Goal: Find specific page/section: Find specific page/section

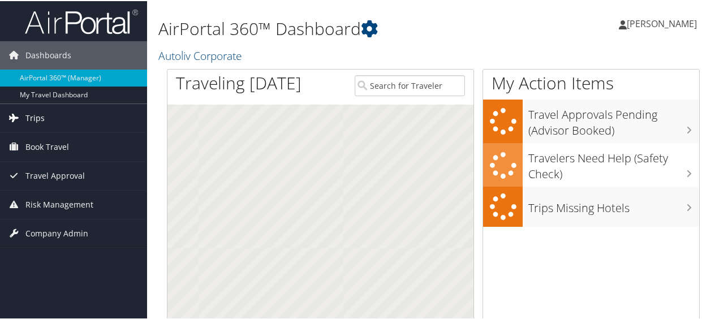
click at [24, 116] on link "Trips" at bounding box center [73, 117] width 147 height 28
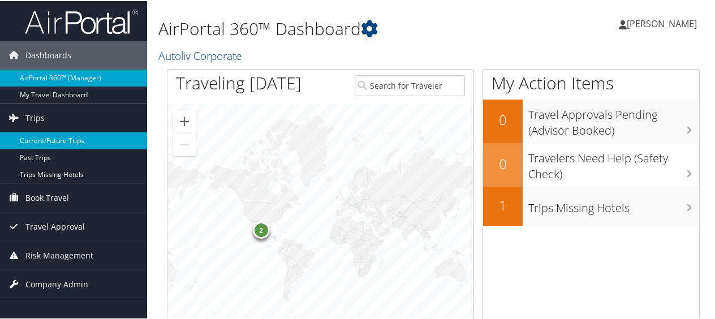
click at [33, 138] on link "Current/Future Trips" at bounding box center [73, 139] width 147 height 17
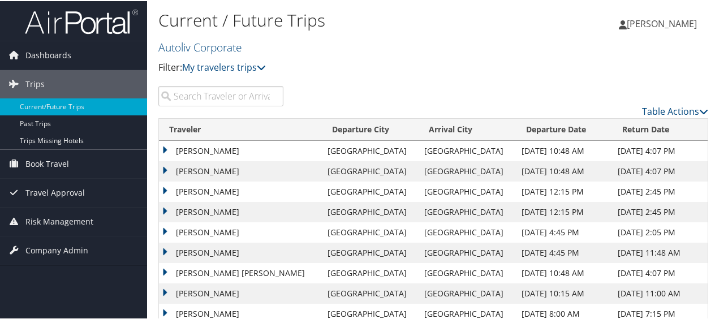
click at [208, 210] on td "KELLY C RICH" at bounding box center [240, 211] width 163 height 20
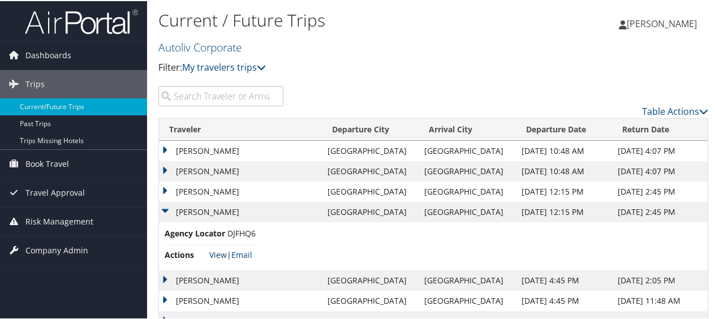
click at [225, 254] on link "View" at bounding box center [218, 253] width 18 height 11
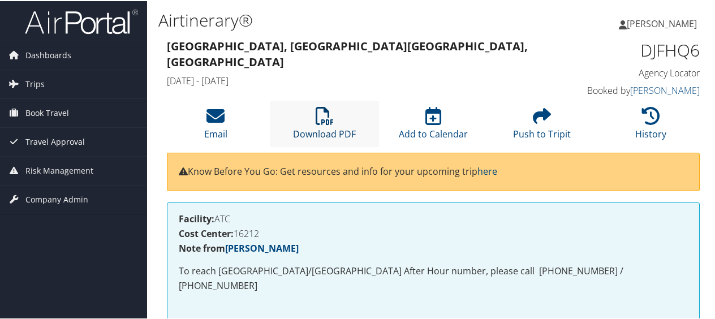
click at [322, 116] on icon at bounding box center [324, 115] width 18 height 18
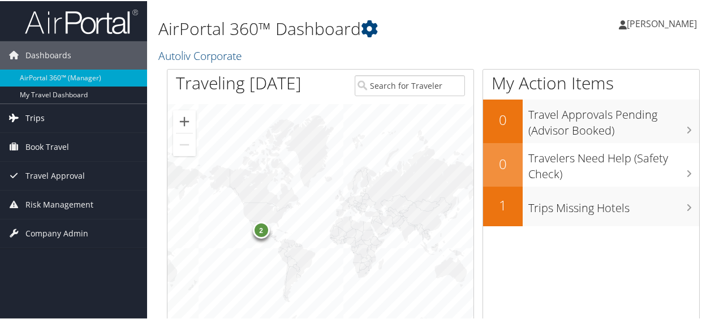
click at [12, 119] on icon at bounding box center [14, 116] width 17 height 17
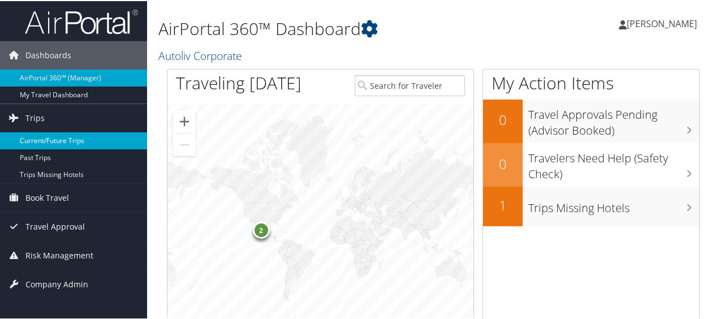
click at [37, 137] on link "Current/Future Trips" at bounding box center [73, 139] width 147 height 17
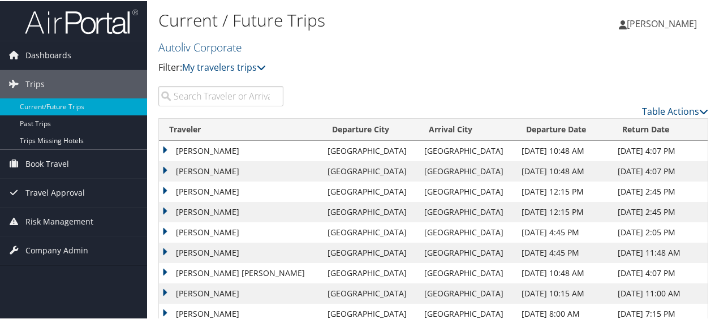
click at [198, 93] on input "search" at bounding box center [220, 95] width 125 height 20
paste input "Takahide Fukuyama"
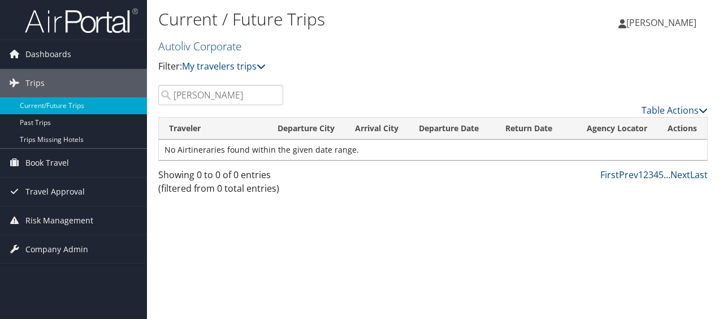
type input "Takahide Fukuyama"
click at [658, 19] on span "[PERSON_NAME]" at bounding box center [661, 22] width 70 height 12
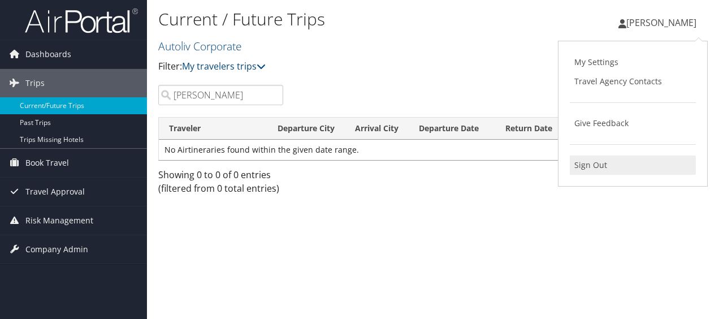
click at [594, 163] on link "Sign Out" at bounding box center [633, 164] width 126 height 19
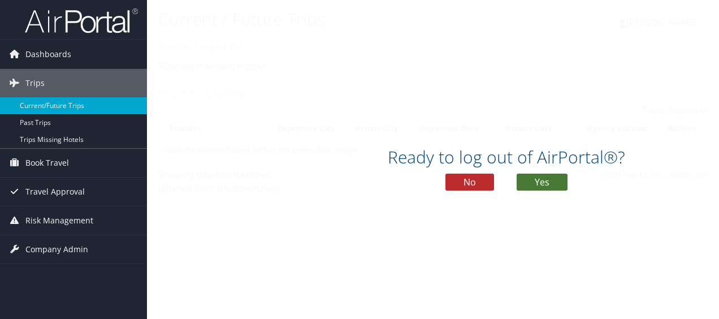
click at [543, 178] on button "Yes" at bounding box center [542, 182] width 51 height 17
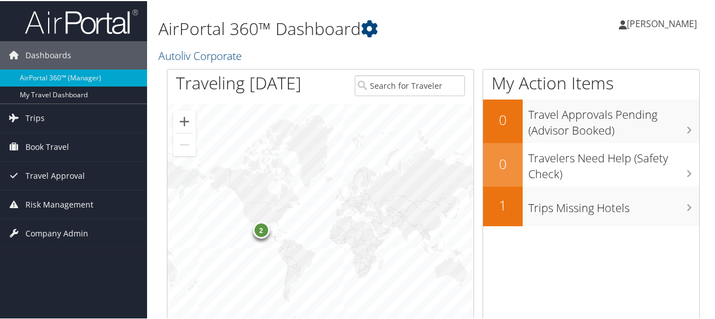
click at [657, 20] on span "Cathy Stress" at bounding box center [661, 22] width 70 height 12
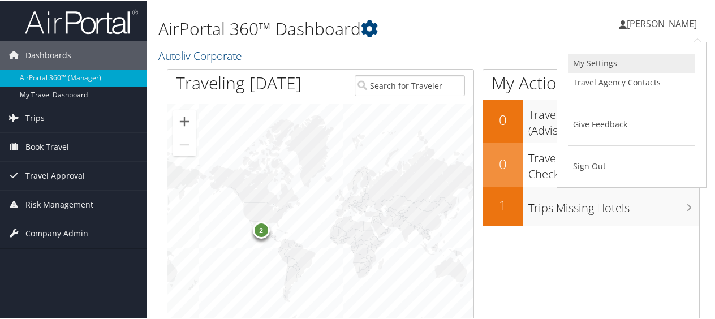
click at [609, 62] on link "My Settings" at bounding box center [631, 62] width 126 height 19
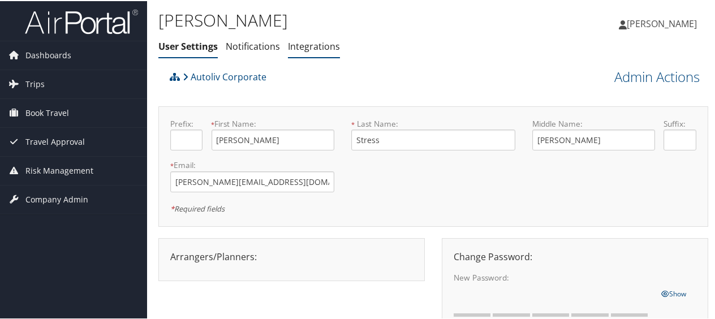
click at [304, 47] on link "Integrations" at bounding box center [314, 45] width 52 height 12
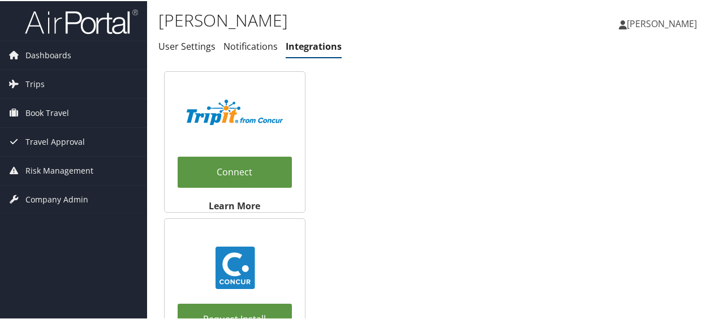
click at [644, 23] on span "[PERSON_NAME]" at bounding box center [661, 22] width 70 height 12
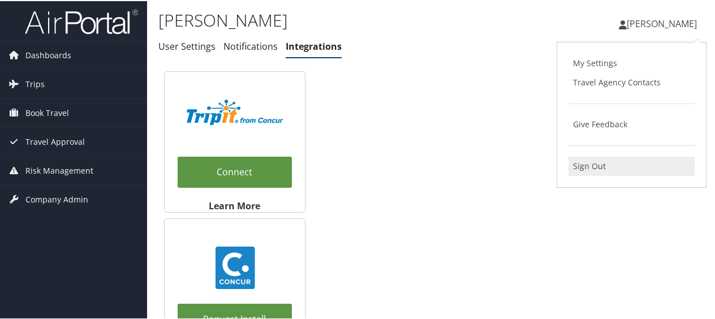
click at [577, 162] on link "Sign Out" at bounding box center [631, 164] width 126 height 19
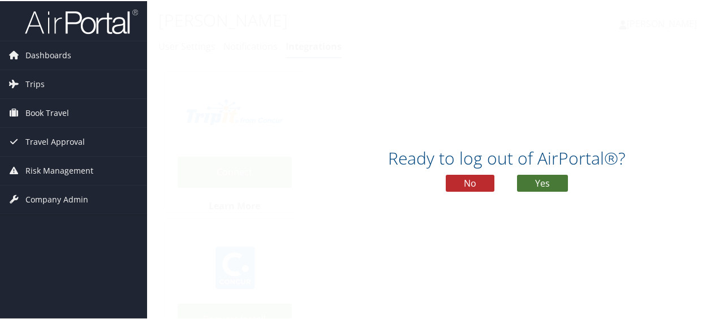
drag, startPoint x: 540, startPoint y: 179, endPoint x: 550, endPoint y: 172, distance: 12.6
click at [540, 178] on button "Yes" at bounding box center [542, 182] width 51 height 17
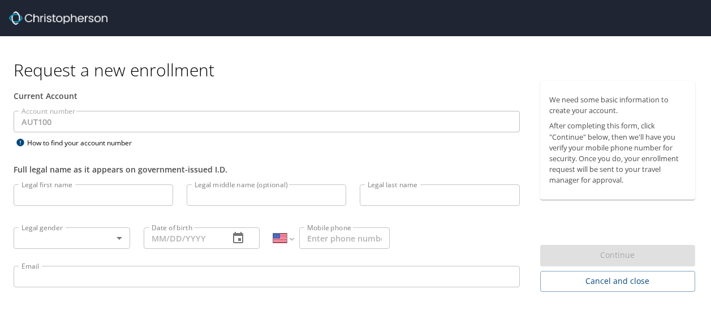
select select "US"
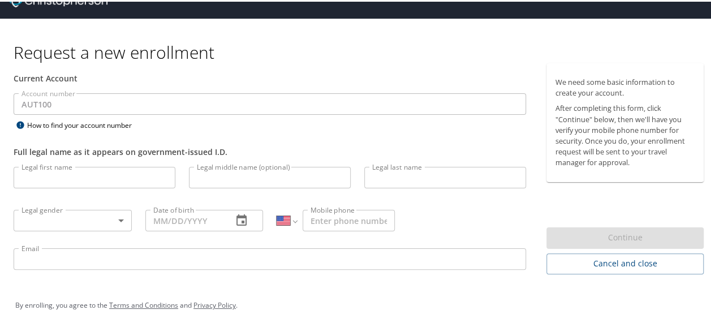
scroll to position [29, 0]
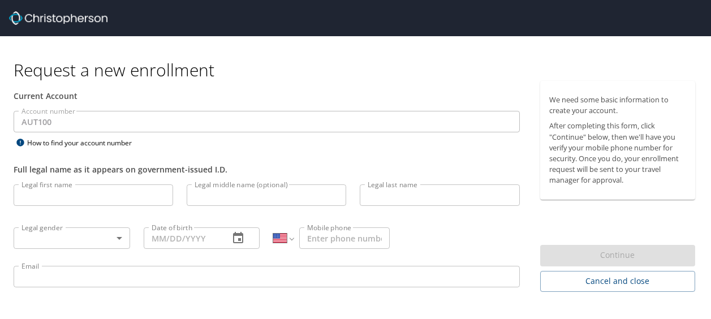
select select "US"
